Goal: Information Seeking & Learning: Learn about a topic

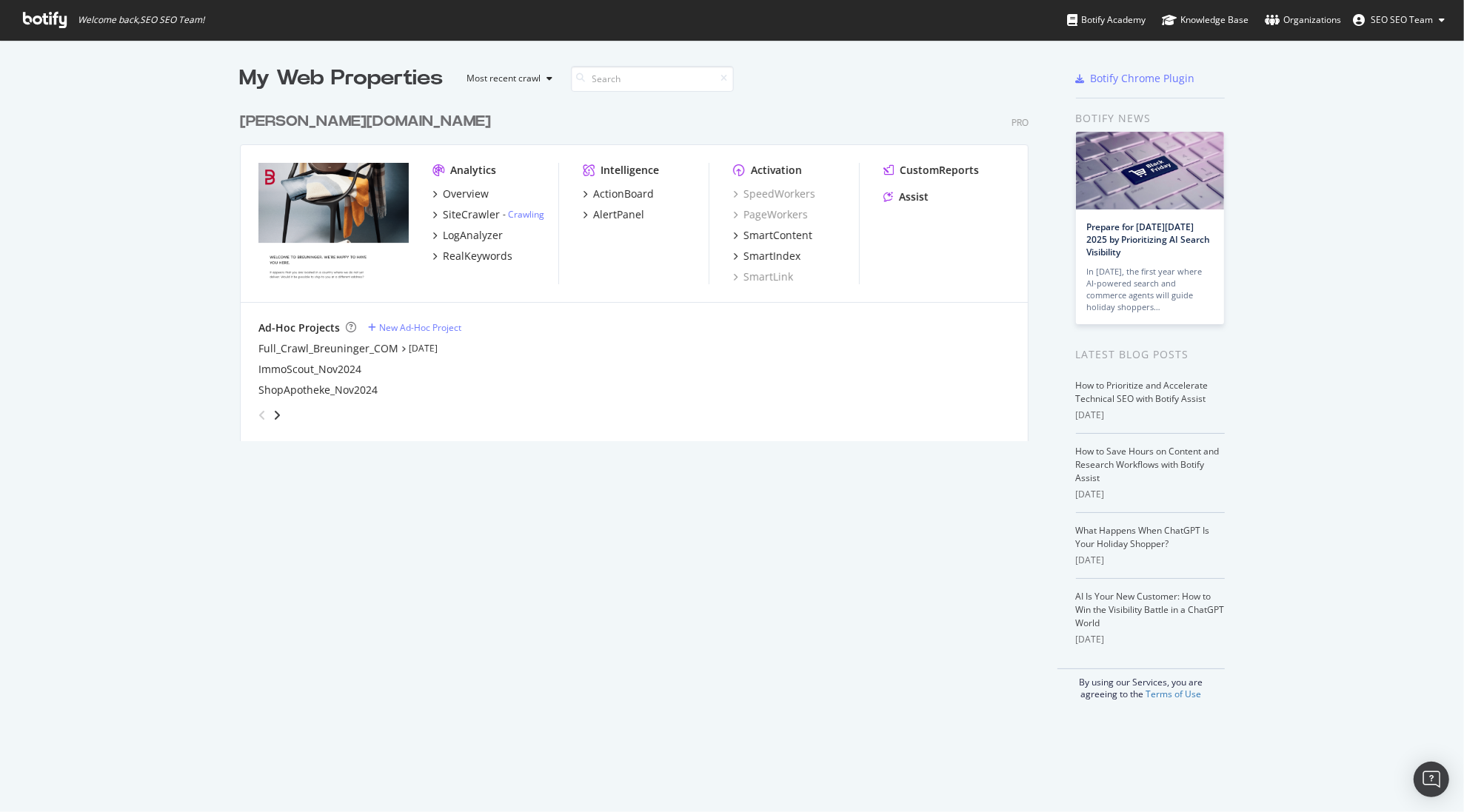
scroll to position [801, 1444]
click at [457, 213] on div "SiteCrawler" at bounding box center [471, 214] width 57 height 14
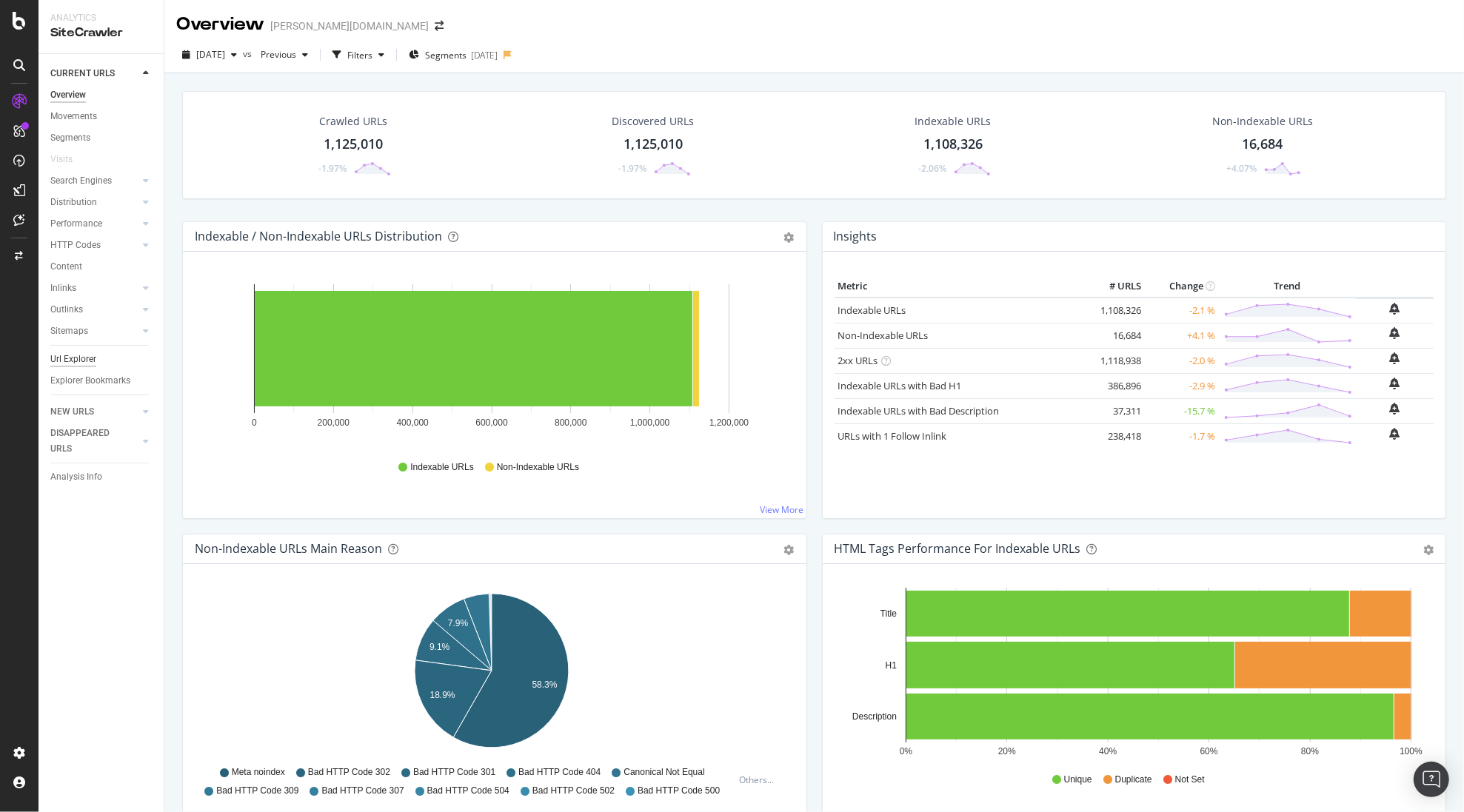
click at [67, 357] on div "Url Explorer" at bounding box center [74, 360] width 46 height 15
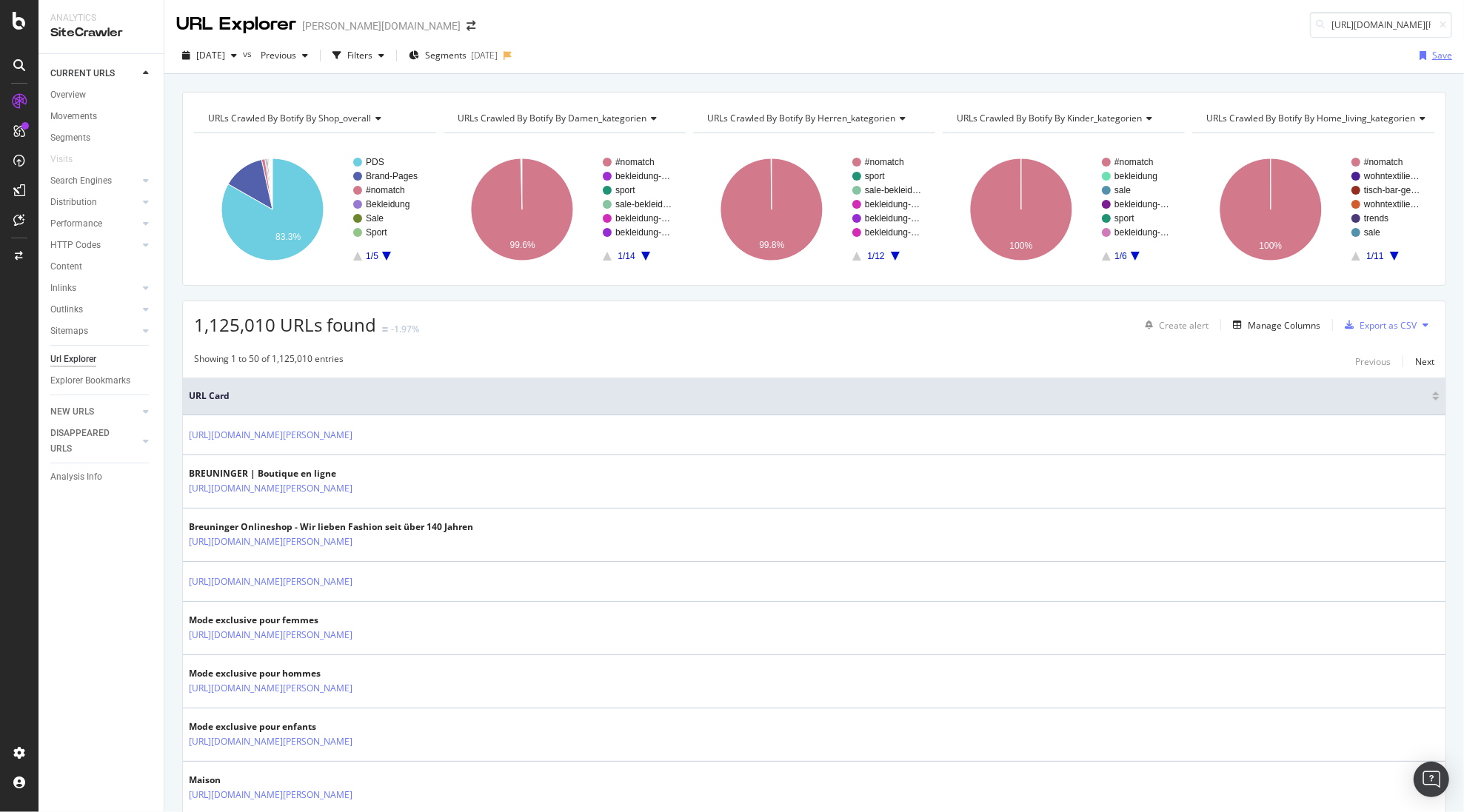
scroll to position [0, 163]
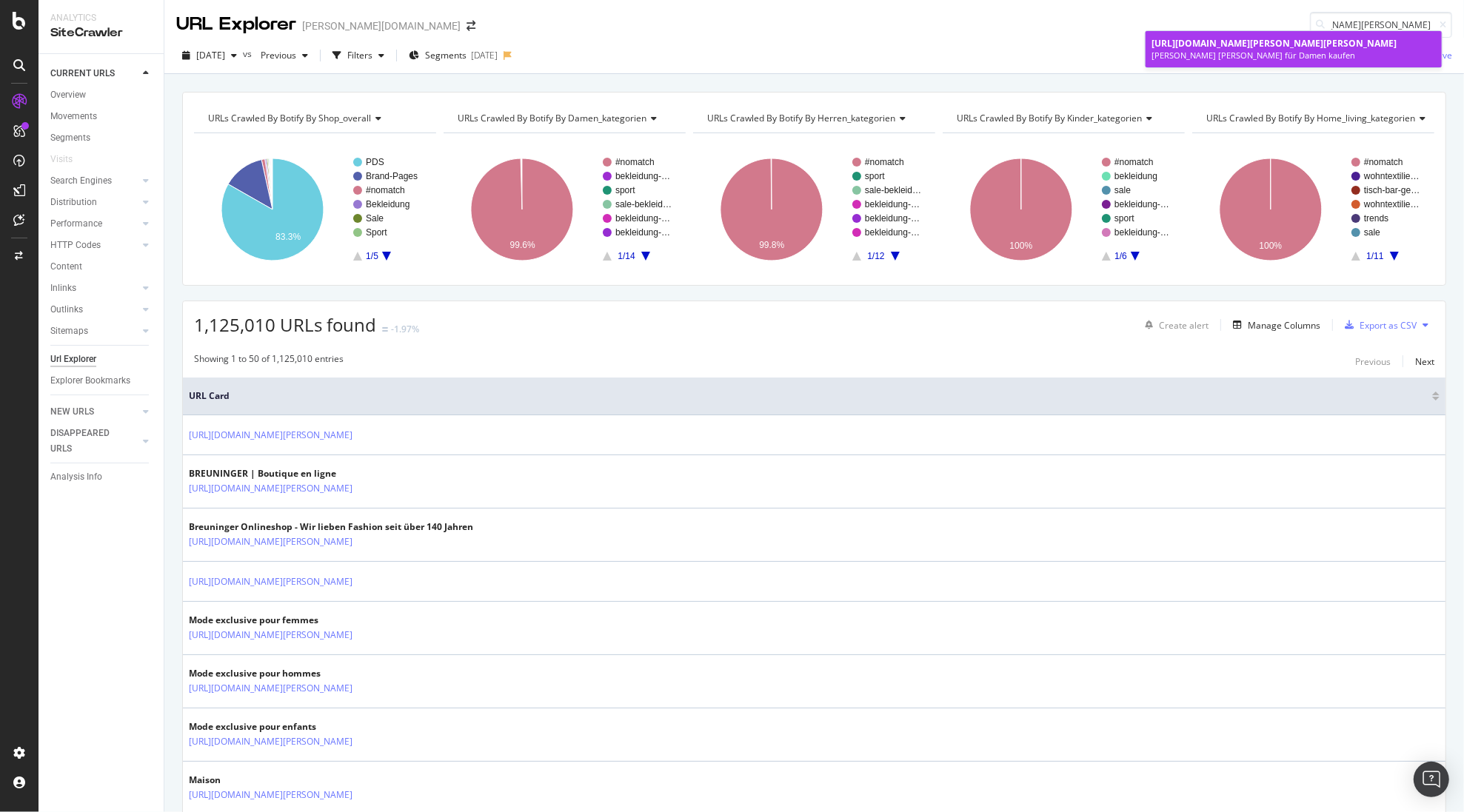
type input "[URL][DOMAIN_NAME][PERSON_NAME][PERSON_NAME]"
click at [1213, 51] on div "[PERSON_NAME] [PERSON_NAME] für Damen kaufen" at bounding box center [1293, 56] width 285 height 12
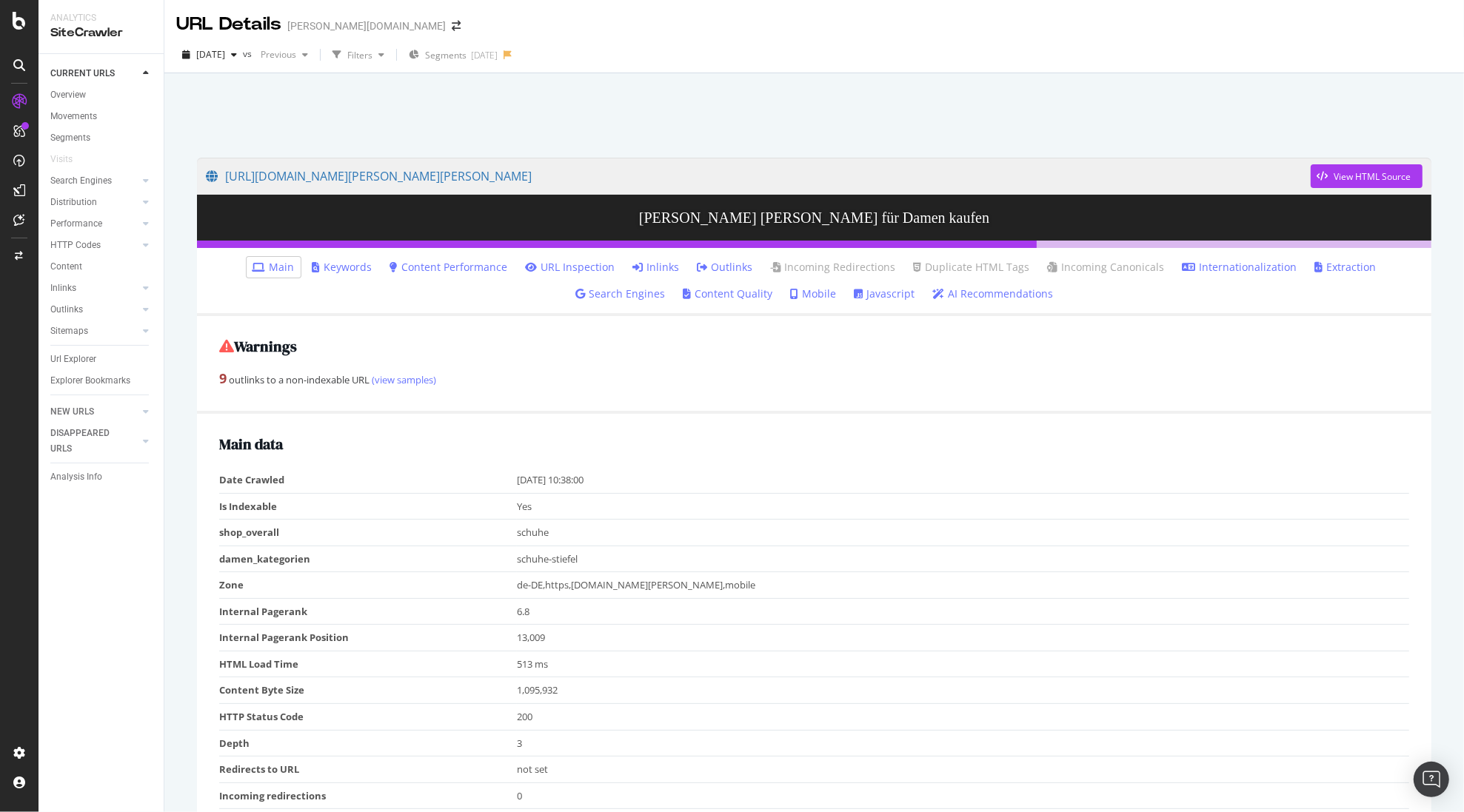
click at [633, 271] on link "Inlinks" at bounding box center [656, 267] width 47 height 14
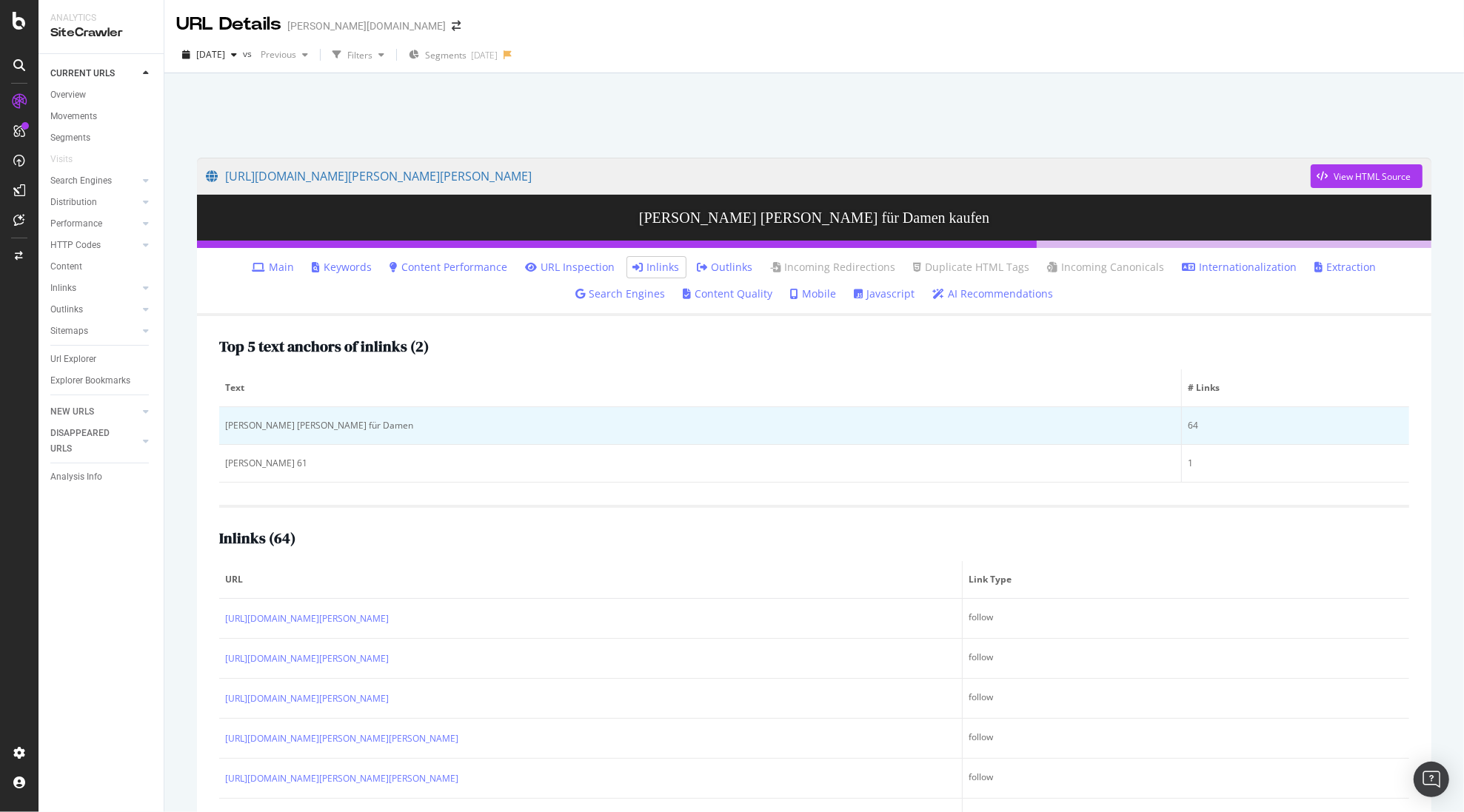
click at [1188, 423] on div "64" at bounding box center [1295, 426] width 216 height 13
